Goal: Task Accomplishment & Management: Use online tool/utility

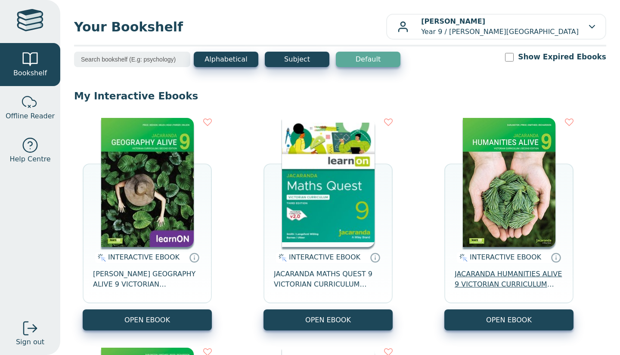
click at [485, 274] on span "JACARANDA HUMANITIES ALIVE 9 VICTORIAN CURRICULUM LEARNON EBOOK 2E" at bounding box center [509, 279] width 109 height 21
click at [146, 277] on span "JACARANDA GEOGRAPHY ALIVE 9 VICTORIAN CURRICULUM LEARNON EBOOK 2E" at bounding box center [147, 279] width 109 height 21
